Goal: Transaction & Acquisition: Purchase product/service

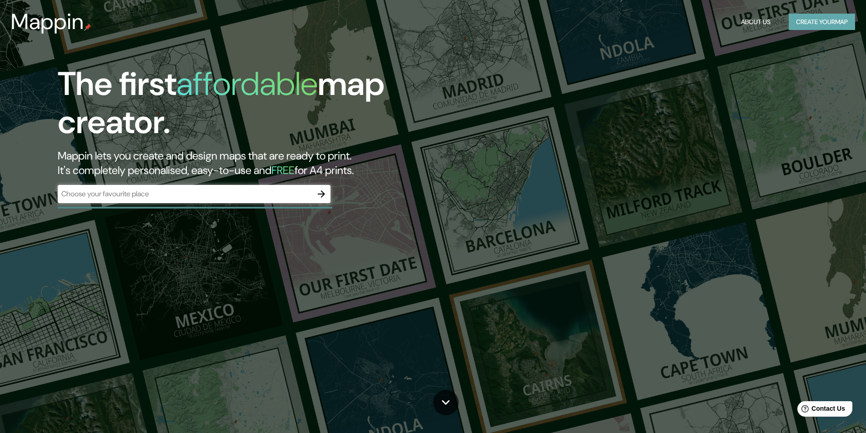
click at [827, 18] on button "Create your map" at bounding box center [822, 22] width 66 height 17
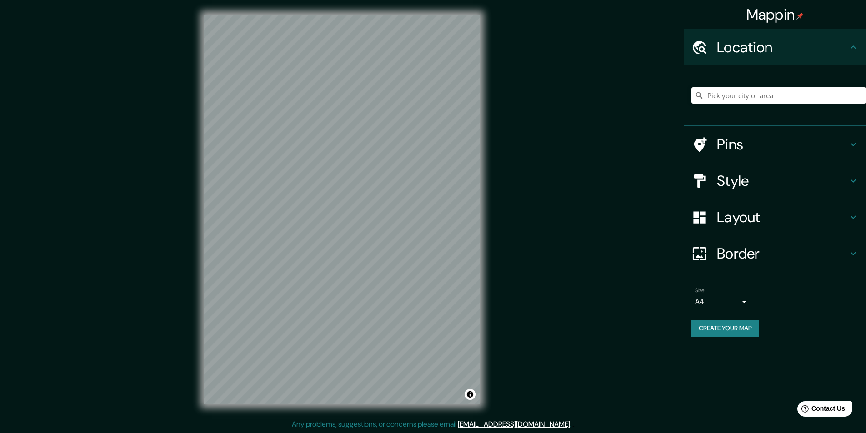
click at [850, 216] on icon at bounding box center [853, 217] width 11 height 11
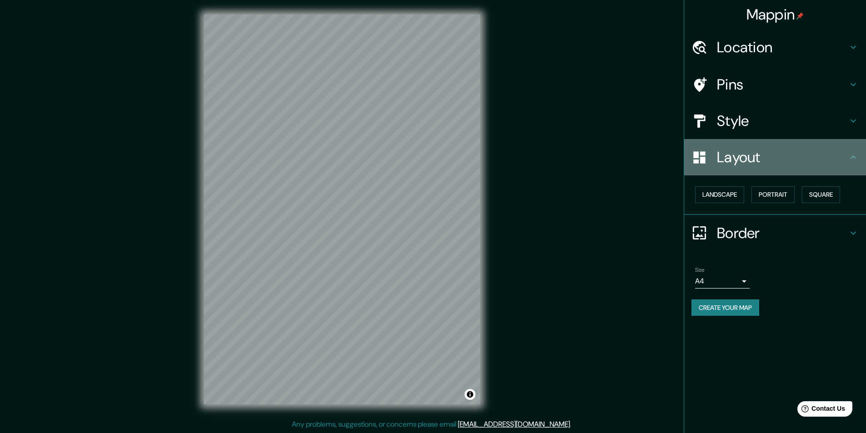
click at [857, 151] on div "Layout" at bounding box center [775, 157] width 182 height 36
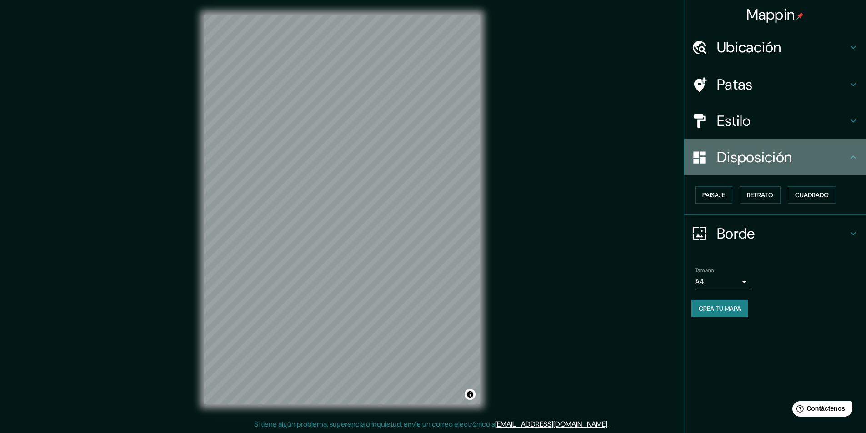
click at [848, 154] on div "Disposición" at bounding box center [775, 157] width 182 height 36
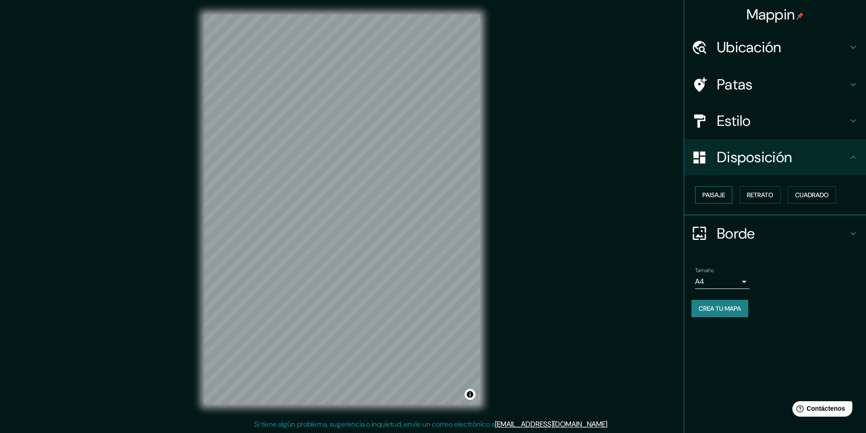
click at [714, 197] on font "Paisaje" at bounding box center [713, 195] width 23 height 8
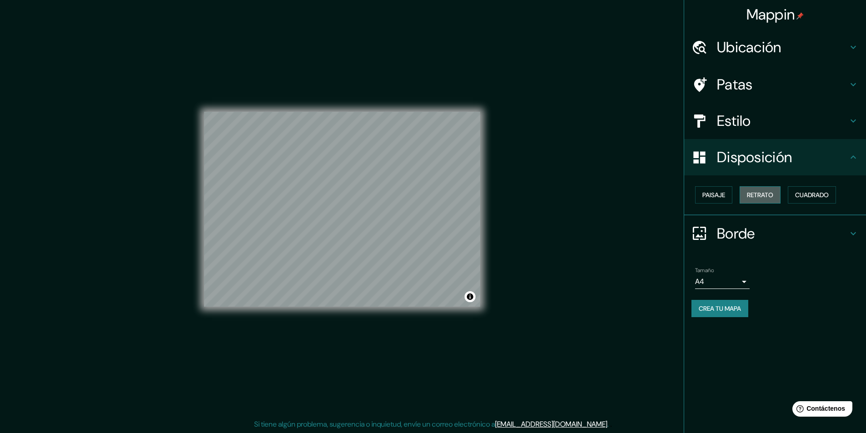
click at [759, 195] on font "Retrato" at bounding box center [760, 195] width 26 height 8
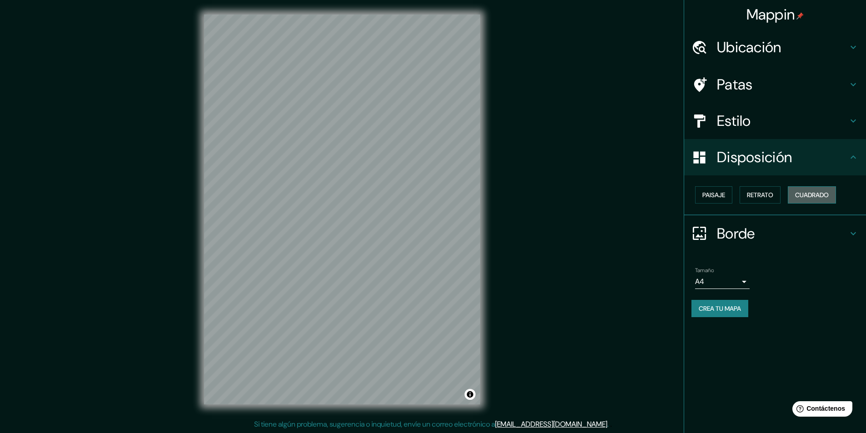
click at [812, 195] on font "Cuadrado" at bounding box center [812, 195] width 34 height 8
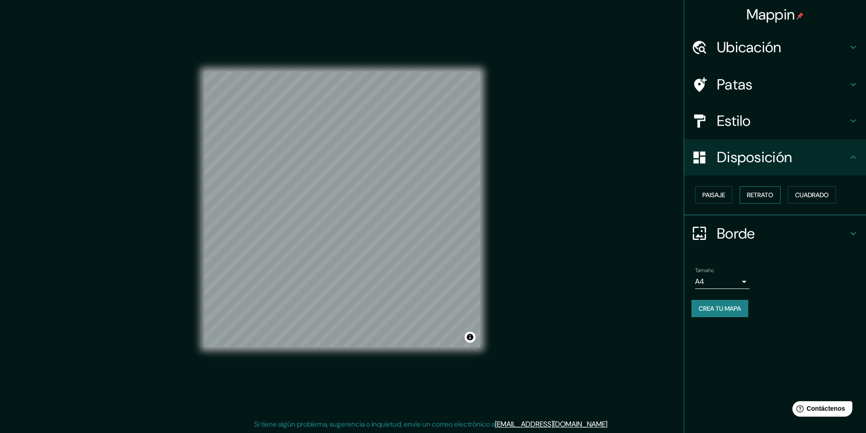
click at [773, 190] on font "Retrato" at bounding box center [760, 195] width 26 height 12
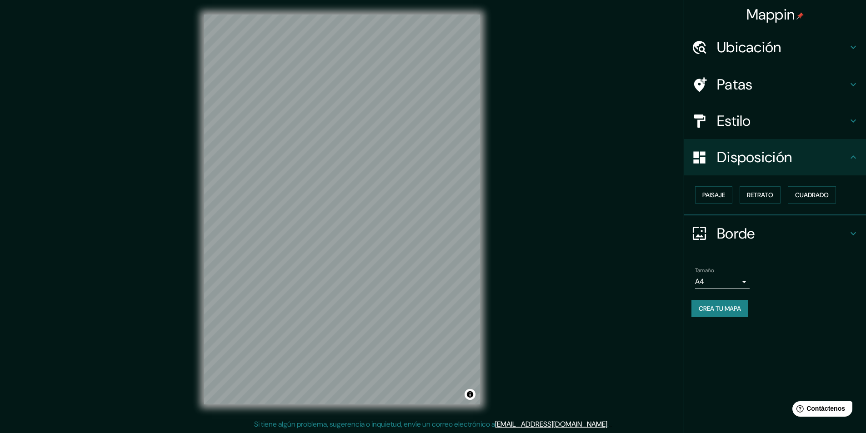
click at [819, 116] on h4 "Estilo" at bounding box center [782, 121] width 131 height 18
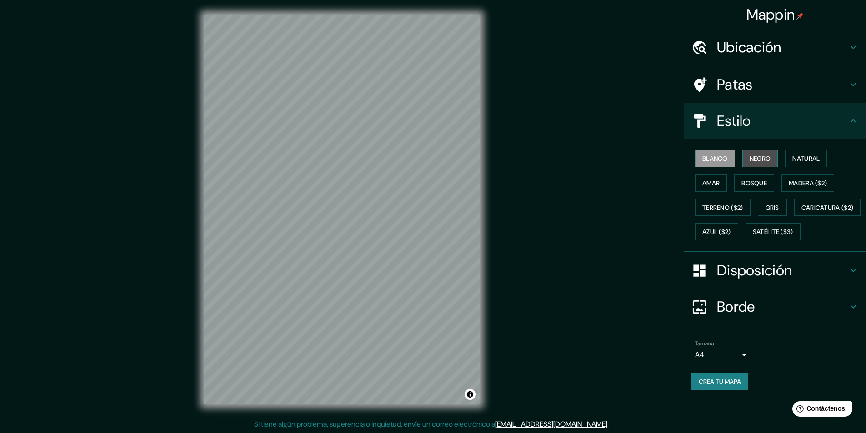
click at [764, 159] on font "Negro" at bounding box center [760, 159] width 21 height 8
click at [723, 159] on font "Blanco" at bounding box center [714, 159] width 25 height 8
click at [716, 181] on font "Amar" at bounding box center [710, 183] width 17 height 8
click at [750, 184] on font "Bosque" at bounding box center [753, 183] width 25 height 8
click at [726, 215] on button "Terreno ($2)" at bounding box center [722, 207] width 55 height 17
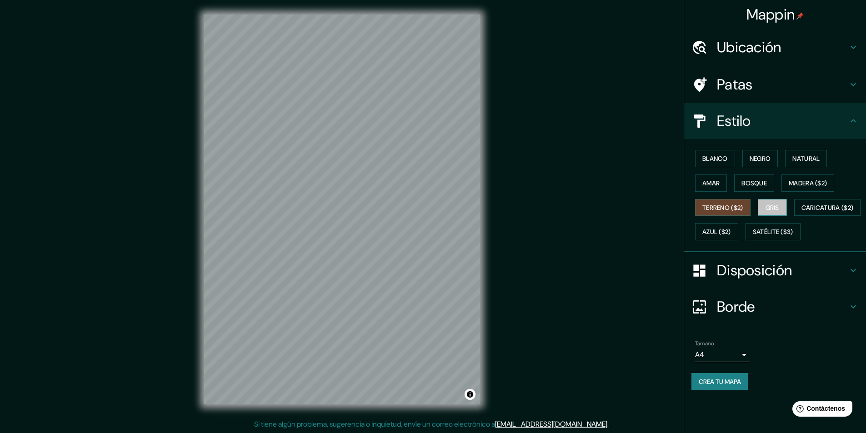
click at [770, 207] on font "Gris" at bounding box center [773, 208] width 14 height 8
click at [809, 180] on font "Madera ($2)" at bounding box center [808, 183] width 38 height 8
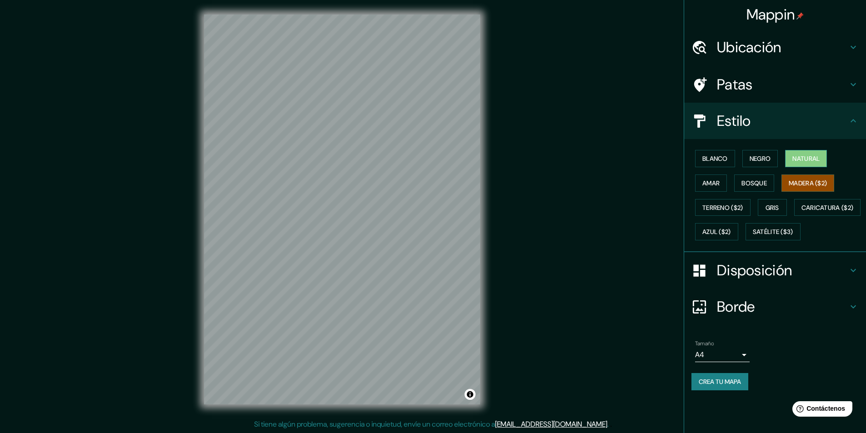
click at [812, 162] on font "Natural" at bounding box center [805, 159] width 27 height 8
drag, startPoint x: 755, startPoint y: 235, endPoint x: 746, endPoint y: 241, distance: 10.1
click at [801, 212] on font "Caricatura ($2)" at bounding box center [827, 208] width 52 height 8
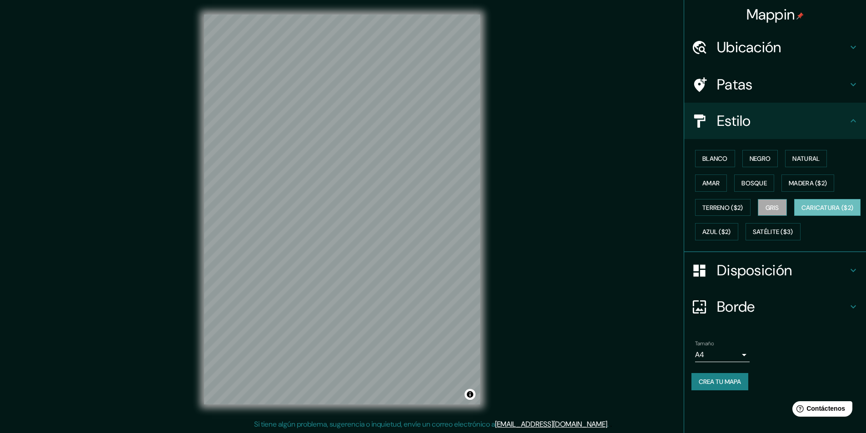
click at [772, 208] on font "Gris" at bounding box center [773, 208] width 14 height 8
click at [759, 187] on font "Bosque" at bounding box center [753, 183] width 25 height 8
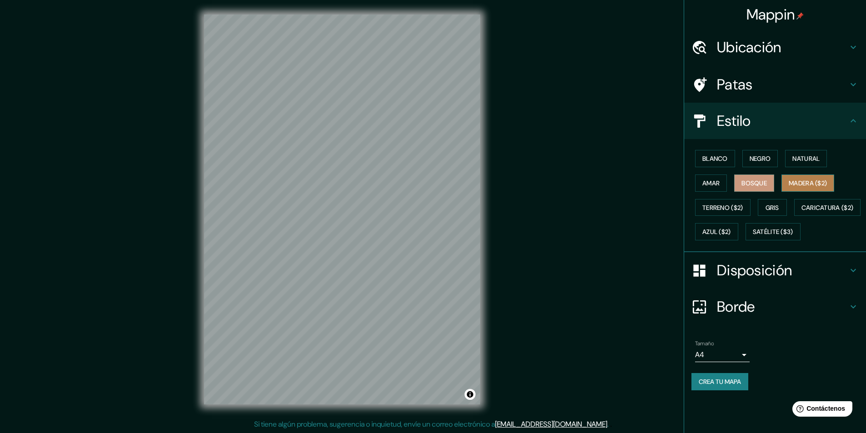
click at [807, 185] on font "Madera ($2)" at bounding box center [808, 183] width 38 height 8
click at [731, 230] on font "Azul ($2)" at bounding box center [716, 232] width 29 height 8
click at [801, 157] on font "Natural" at bounding box center [805, 159] width 27 height 8
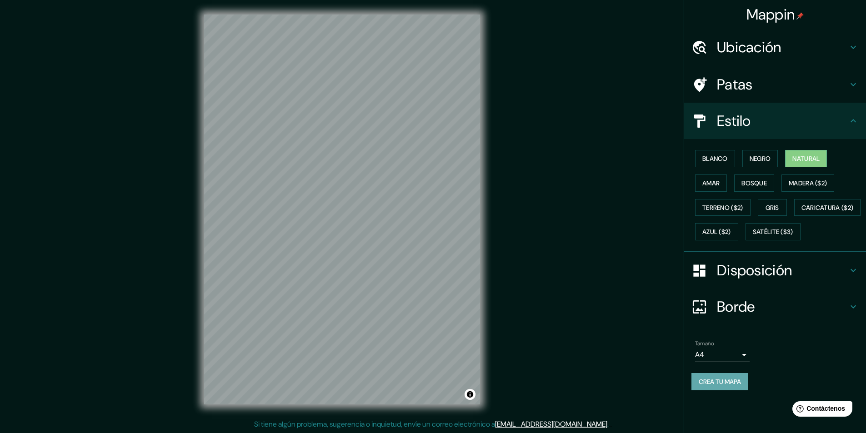
click at [730, 386] on font "Crea tu mapa" at bounding box center [720, 382] width 42 height 8
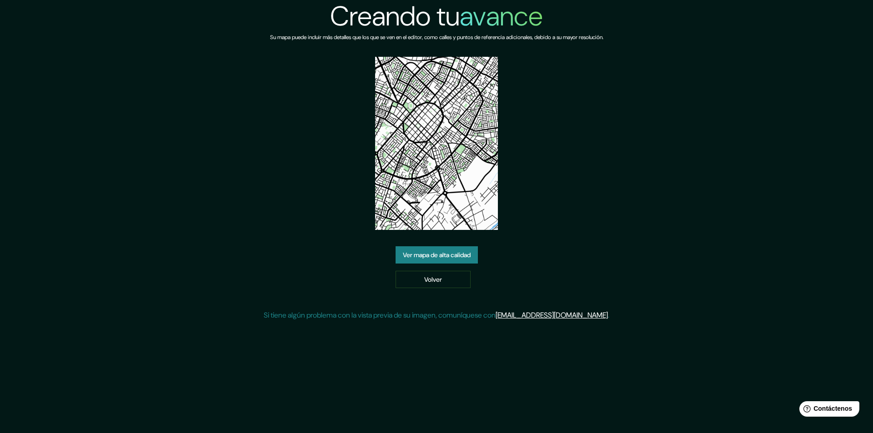
click at [454, 255] on font "Ver mapa de alta calidad" at bounding box center [437, 255] width 68 height 8
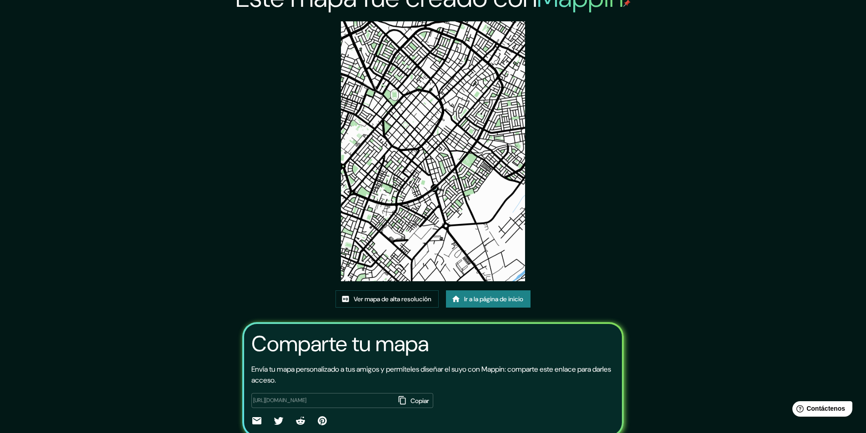
scroll to position [55, 0]
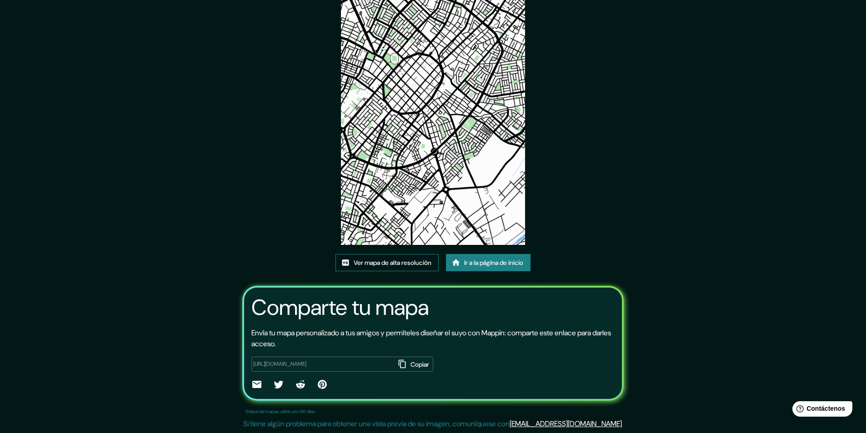
click at [415, 262] on font "Ver mapa de alta resolución" at bounding box center [393, 263] width 78 height 8
